Goal: Register for event/course

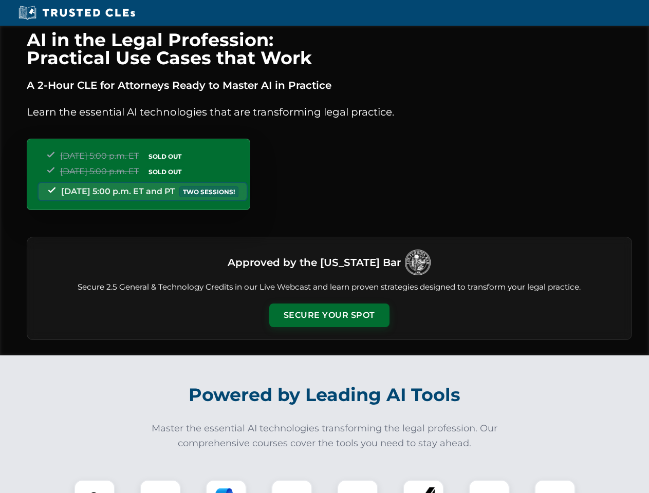
click at [329, 315] on button "Secure Your Spot" at bounding box center [329, 316] width 120 height 24
click at [95, 487] on img at bounding box center [95, 501] width 30 height 30
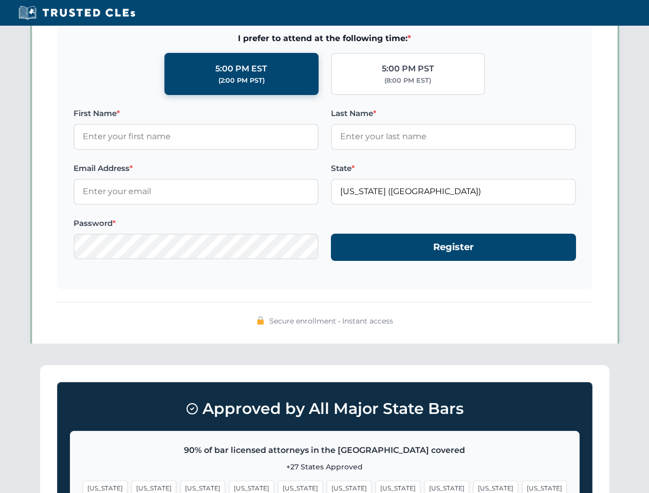
click at [376, 487] on span "[US_STATE]" at bounding box center [398, 488] width 45 height 15
click at [473, 487] on span "[US_STATE]" at bounding box center [495, 488] width 45 height 15
